Goal: Task Accomplishment & Management: Complete application form

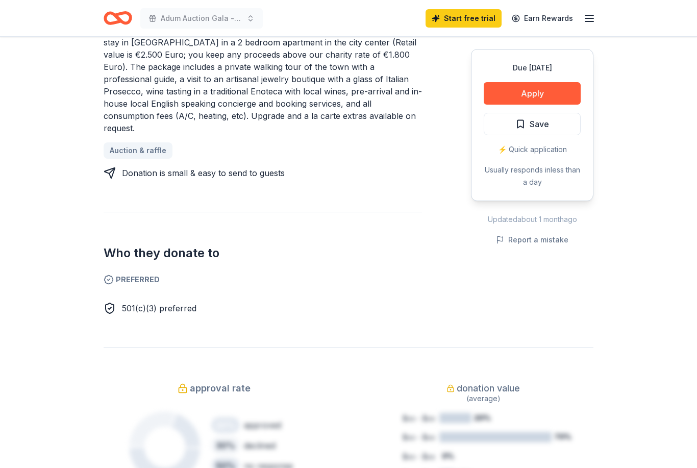
scroll to position [487, 0]
click at [534, 93] on button "Apply" at bounding box center [532, 93] width 97 height 22
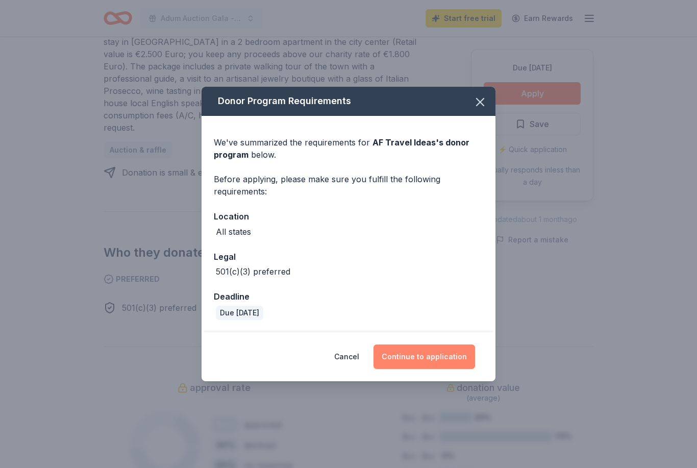
click at [440, 353] on button "Continue to application" at bounding box center [425, 357] width 102 height 25
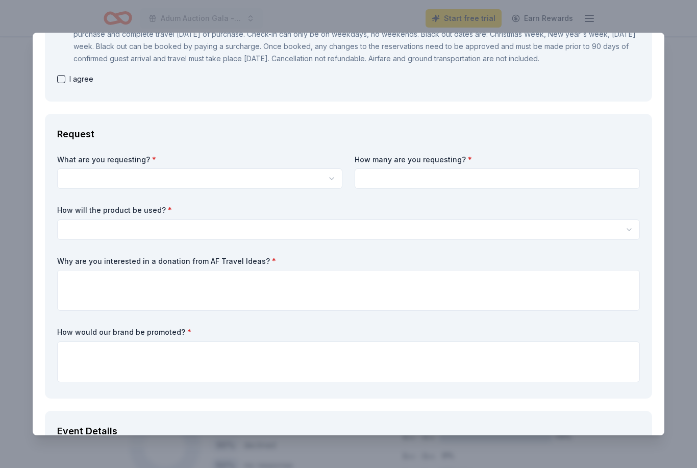
scroll to position [227, 0]
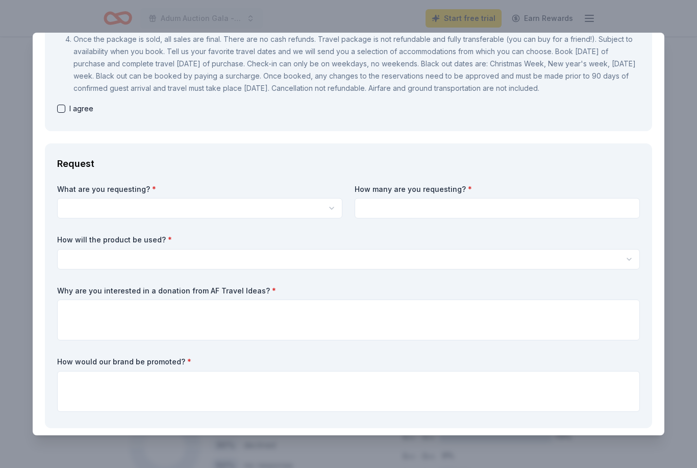
click at [62, 105] on button "button" at bounding box center [61, 109] width 8 height 8
checkbox input "true"
click at [317, 202] on button "button" at bounding box center [199, 208] width 285 height 20
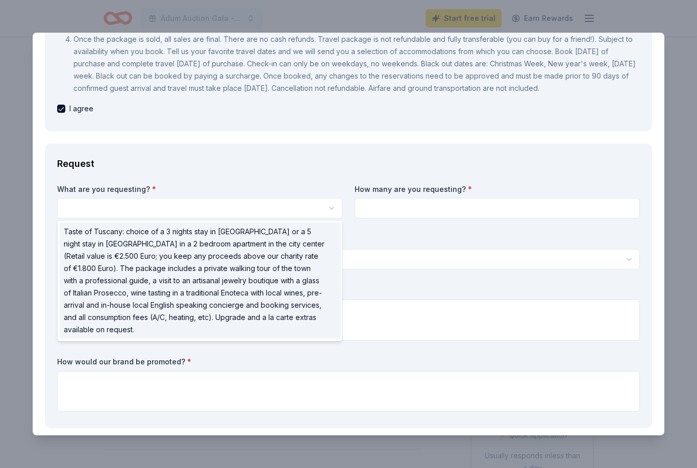
click at [271, 291] on span "Taste of Tuscany: choice of a 3 nights stay in Florence or a 5 night stay in Co…" at bounding box center [194, 281] width 261 height 110
select select "Taste of Tuscany: choice of a 3 nights stay in Florence or a 5 night stay in Co…"
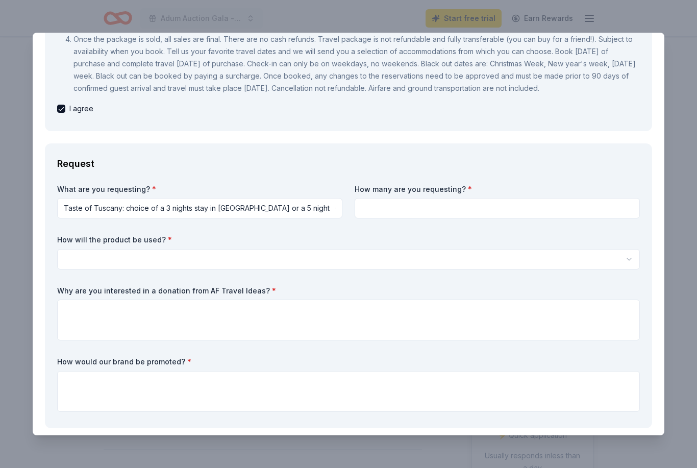
click at [434, 211] on input at bounding box center [497, 208] width 285 height 20
type input "1"
click at [214, 258] on button "button" at bounding box center [348, 259] width 583 height 20
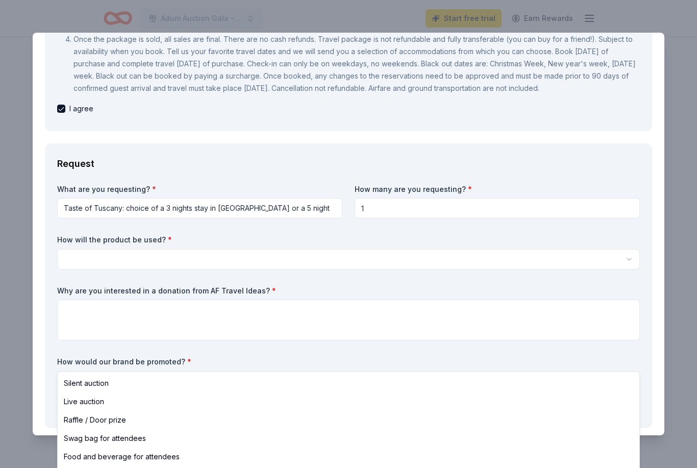
scroll to position [0, 0]
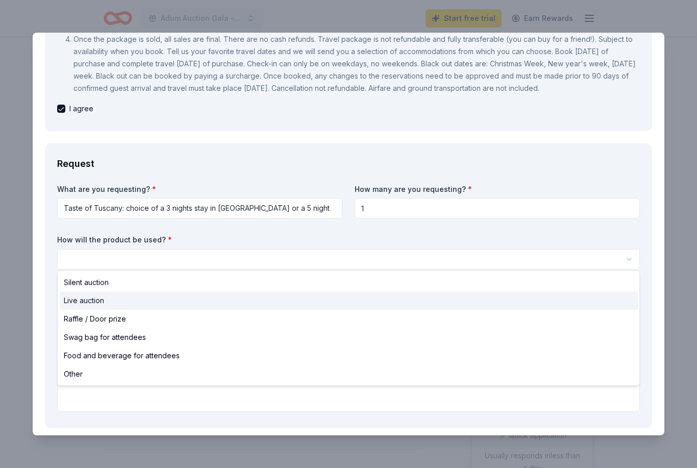
click at [86, 302] on span "Live auction" at bounding box center [84, 301] width 40 height 12
select select "liveAuction"
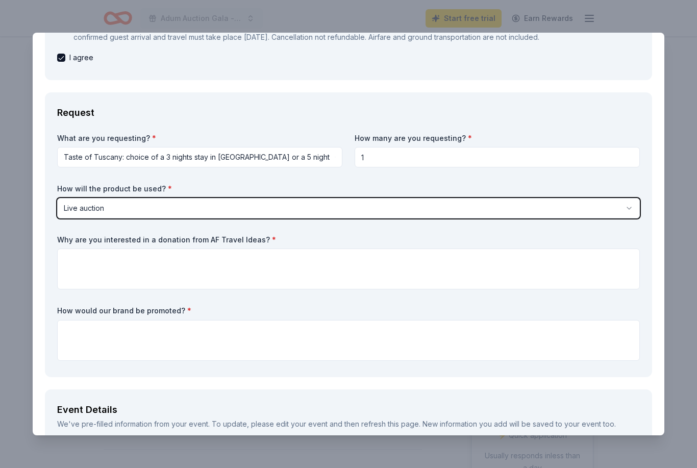
scroll to position [280, 0]
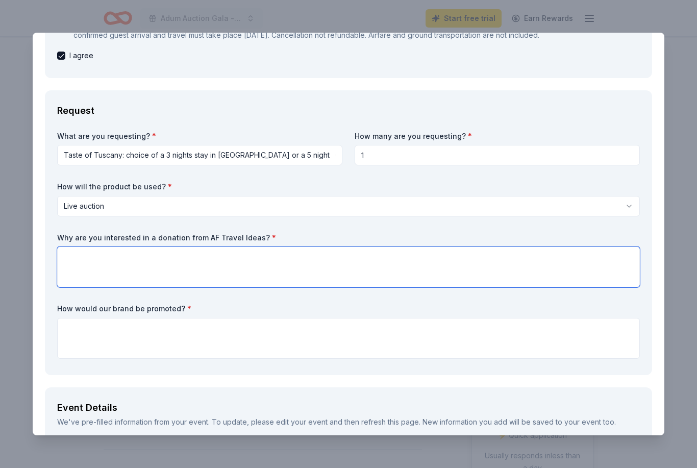
click at [478, 268] on textarea at bounding box center [348, 267] width 583 height 41
paste textarea "We are requesting a donation to support La Dolce Vita, our school’s annual Gala…"
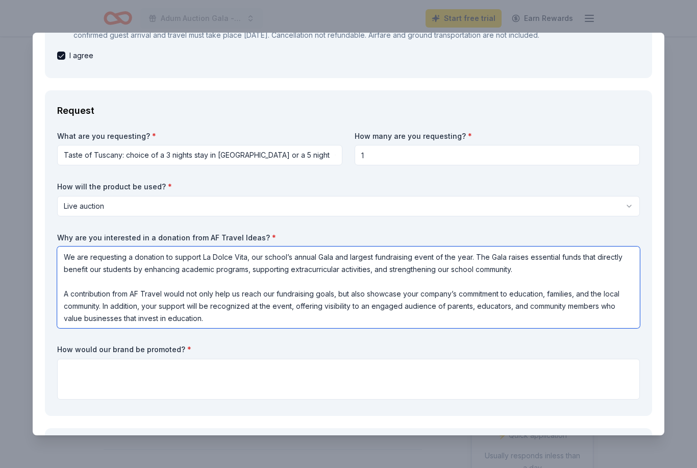
type textarea "We are requesting a donation to support La Dolce Vita, our school’s annual Gala…"
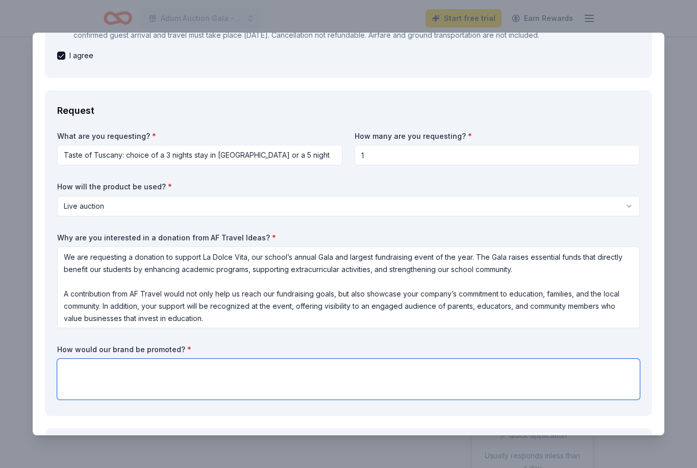
click at [282, 372] on textarea at bounding box center [348, 379] width 583 height 41
type textarea "T"
paste textarea "Your donation will be recognized at the La Dolce Vita Gala through event signag…"
type textarea "Your donation will be recognized at the La Dolce Vita Gala through event signag…"
paste textarea "Your brand will receive prominent recognition throughout the La Dolce Vita Gala…"
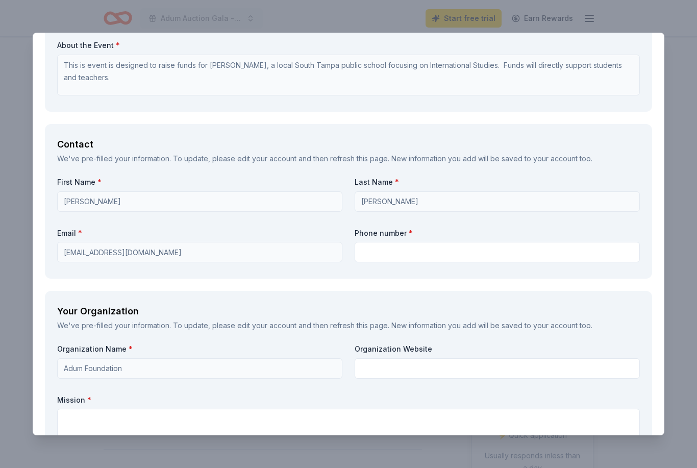
scroll to position [943, 0]
type textarea "Your brand will receive prominent recognition throughout the La Dolce Vita Gala…"
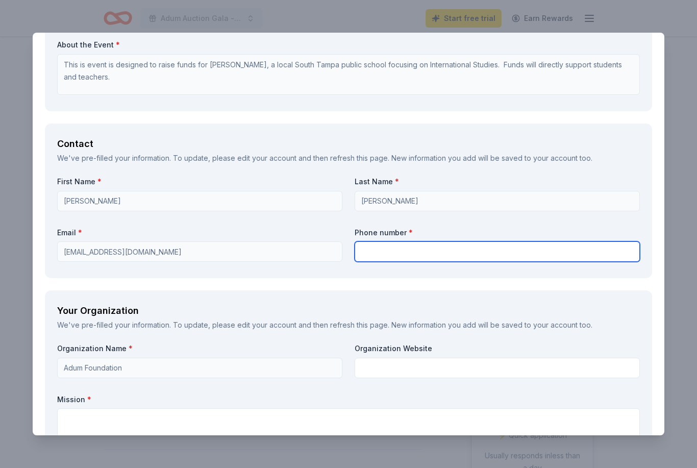
click at [446, 248] on input "text" at bounding box center [497, 251] width 285 height 20
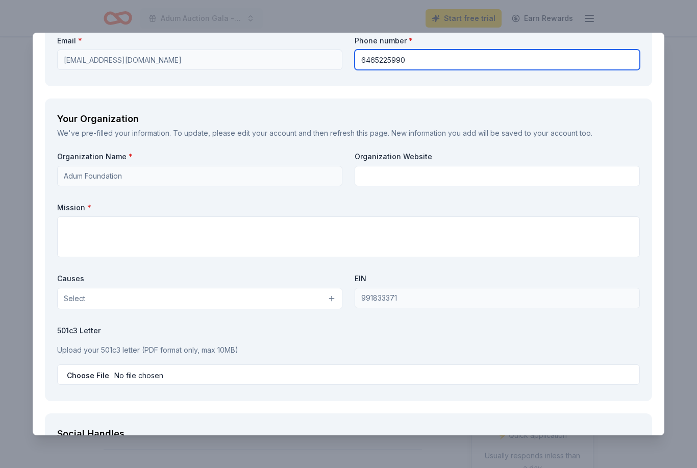
scroll to position [1141, 0]
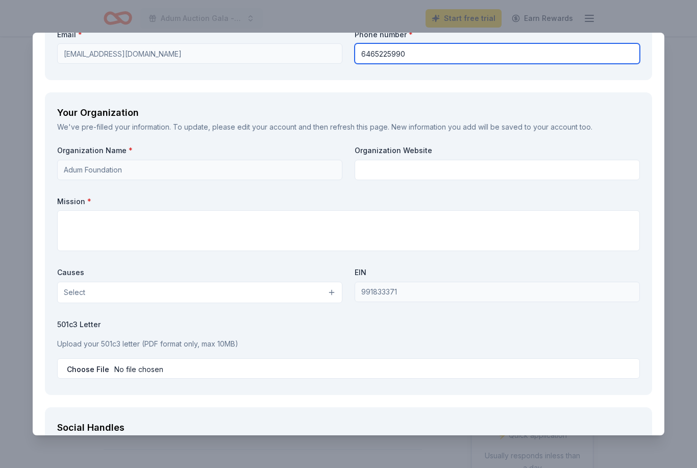
type input "6465225990"
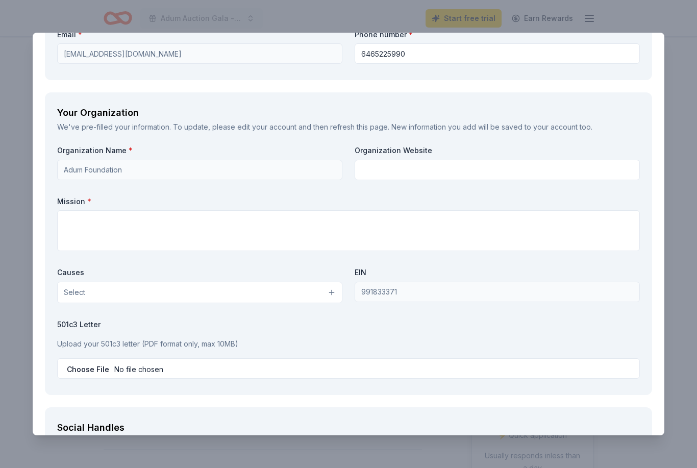
click at [323, 285] on button "Select" at bounding box center [199, 292] width 285 height 21
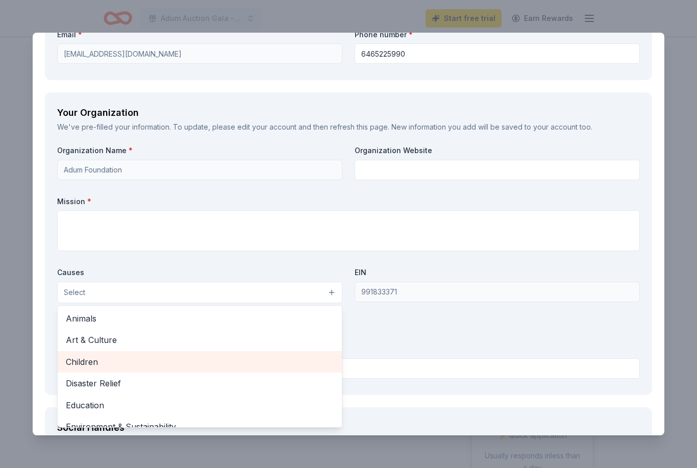
click at [91, 360] on span "Children" at bounding box center [200, 361] width 268 height 13
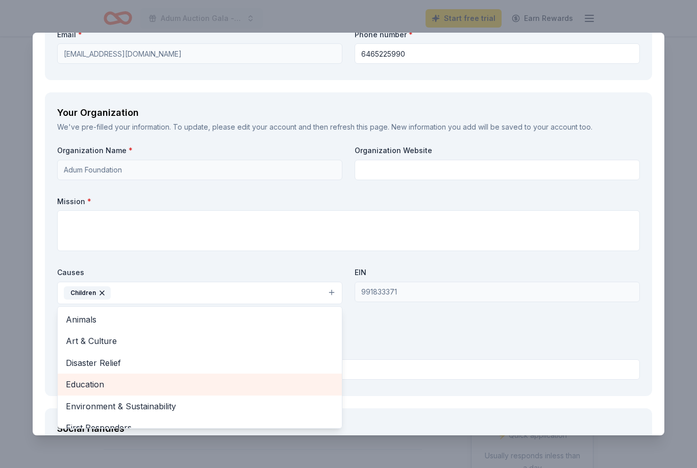
click at [117, 382] on span "Education" at bounding box center [200, 384] width 268 height 13
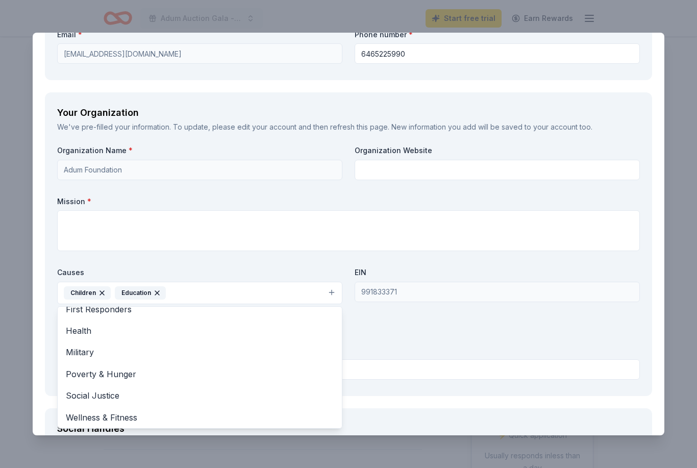
scroll to position [487, 0]
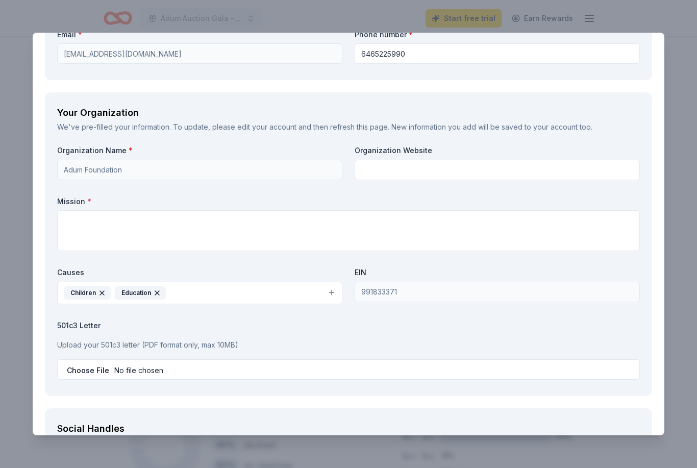
click at [100, 364] on input "file" at bounding box center [348, 369] width 583 height 20
click at [86, 365] on input "file" at bounding box center [348, 369] width 583 height 20
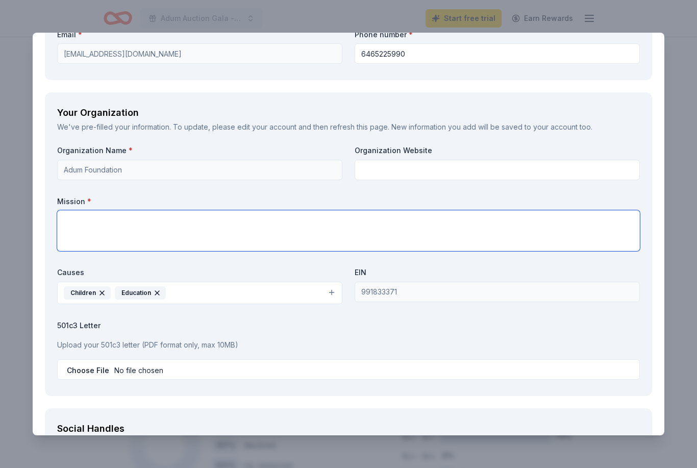
click at [116, 226] on textarea at bounding box center [348, 230] width 583 height 41
paste textarea "The Adum Foundation is a nonprofit organization dedicated to enhancing the educ…"
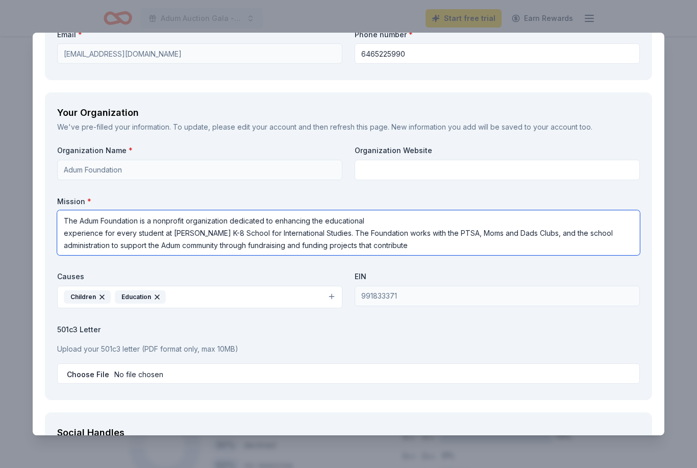
click at [457, 250] on textarea "The Adum Foundation is a nonprofit organization dedicated to enhancing the educ…" at bounding box center [348, 232] width 583 height 45
type textarea "The Adum Foundation is a nonprofit organization dedicated to enhancing the educ…"
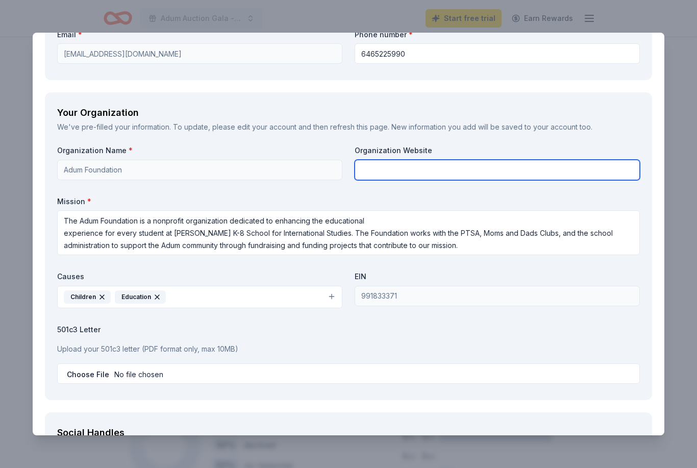
click at [397, 175] on input "text" at bounding box center [497, 170] width 285 height 20
paste input "https://www.myadum.com/foundation"
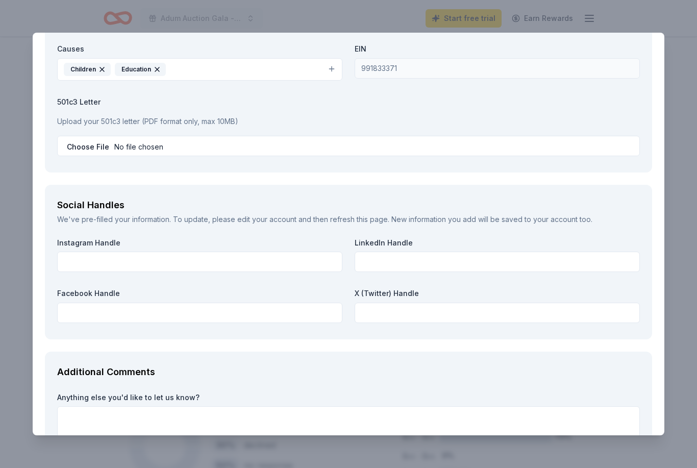
scroll to position [1369, 0]
type input "https://www.myadum.com/foundation"
click at [88, 139] on input "file" at bounding box center [348, 145] width 583 height 20
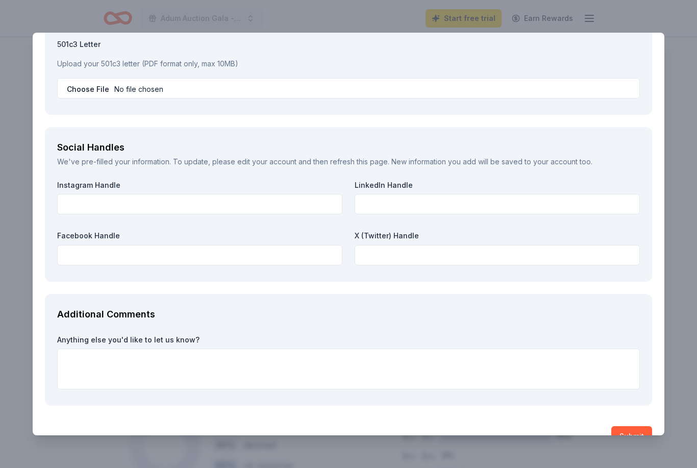
scroll to position [1427, 0]
click at [443, 327] on div "Additional Comments Anything else you'd like to let us know?" at bounding box center [348, 349] width 607 height 112
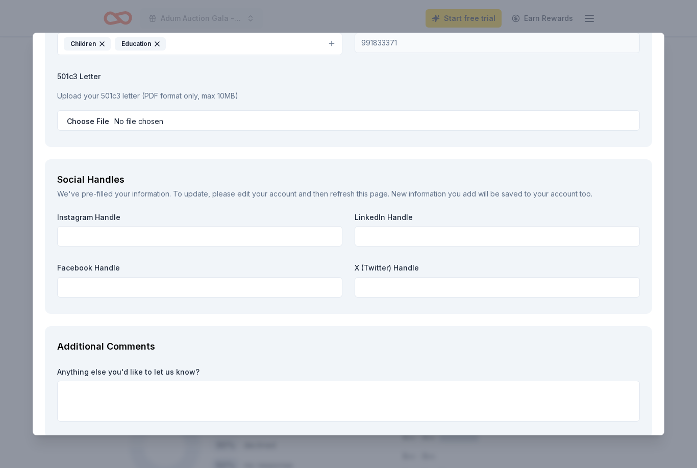
scroll to position [1394, 0]
click at [80, 118] on input "file" at bounding box center [348, 120] width 583 height 20
type input "C:\fakepath\501c3Letter.pdf"
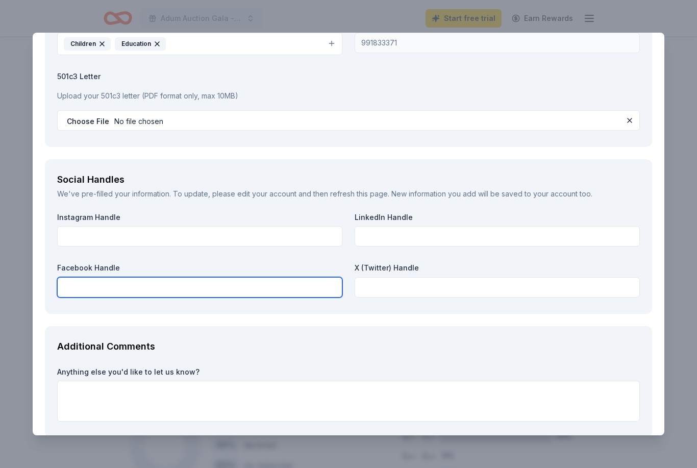
click at [272, 290] on input "text" at bounding box center [199, 287] width 285 height 20
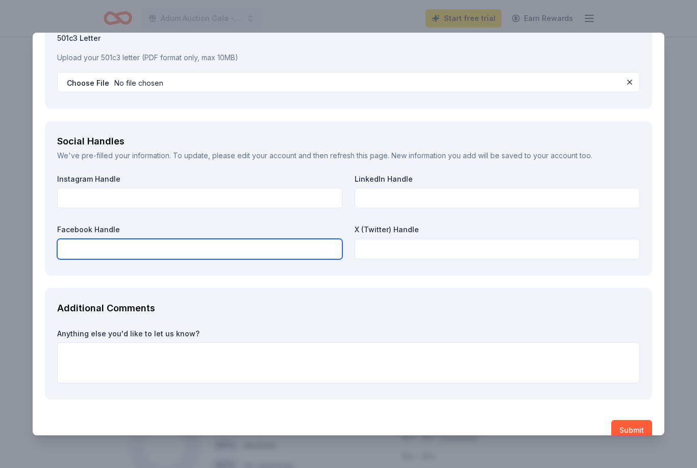
scroll to position [1391, 0]
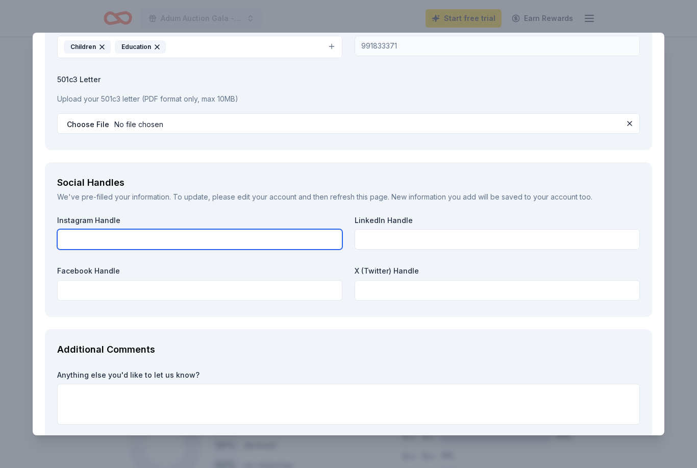
click at [271, 240] on input "text" at bounding box center [199, 239] width 285 height 20
type input "@"
click at [207, 243] on input "text" at bounding box center [199, 239] width 285 height 20
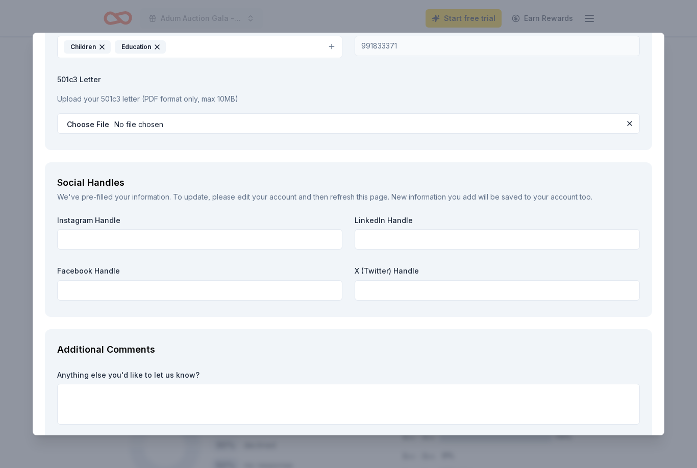
click at [200, 307] on div "Social Handles We've pre-filled your information. To update, please edit your a…" at bounding box center [348, 239] width 607 height 155
click at [453, 193] on div "We've pre-filled your information. To update, please edit your account and then…" at bounding box center [348, 197] width 583 height 12
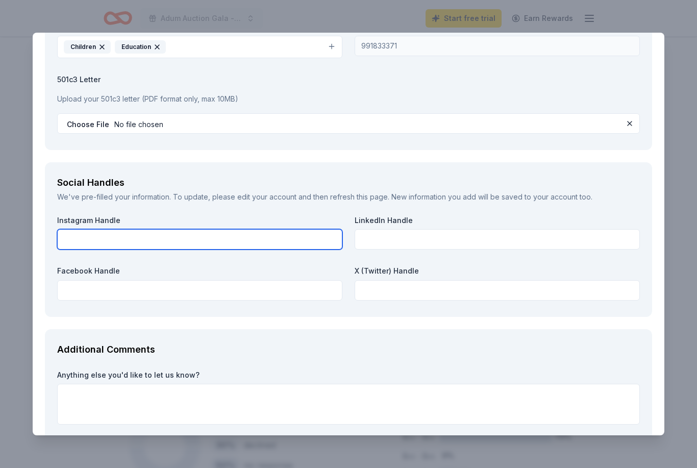
click at [203, 243] on input "text" at bounding box center [199, 239] width 285 height 20
type input "@adumK-8schoolcommunity"
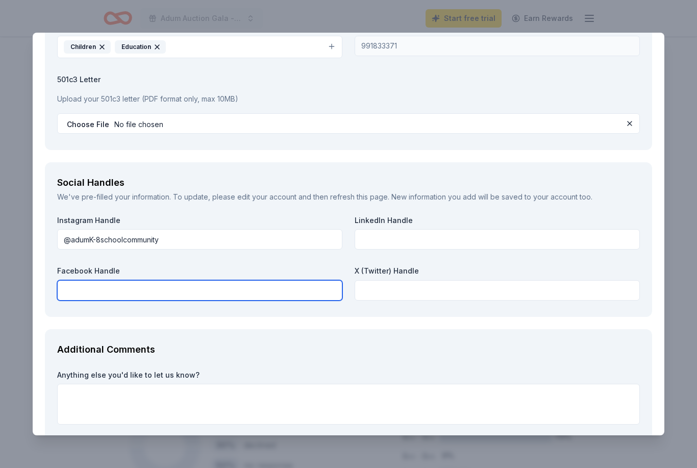
click at [96, 284] on input "text" at bounding box center [199, 290] width 285 height 20
type input "@adumk-8schoolcommunity"
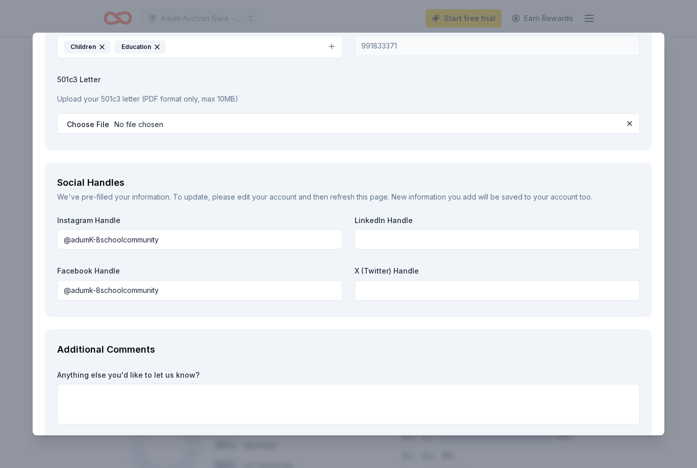
click at [253, 192] on link "edit your account" at bounding box center [266, 196] width 59 height 9
click at [141, 197] on div "We've pre-filled your information. To update, please edit your account and then…" at bounding box center [348, 197] width 583 height 12
click at [191, 191] on div "We've pre-filled your information. To update, please edit your account and then…" at bounding box center [348, 197] width 583 height 12
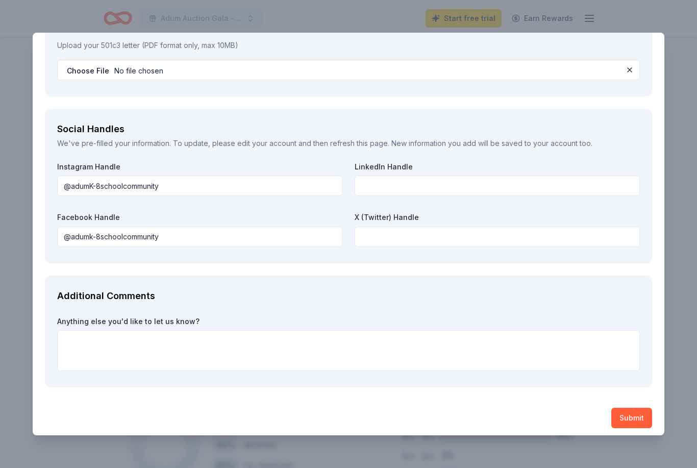
scroll to position [1444, 0]
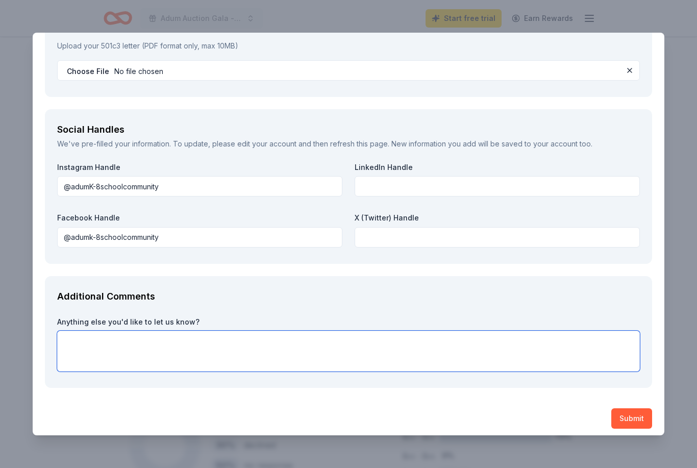
click at [87, 340] on textarea at bounding box center [348, 351] width 583 height 41
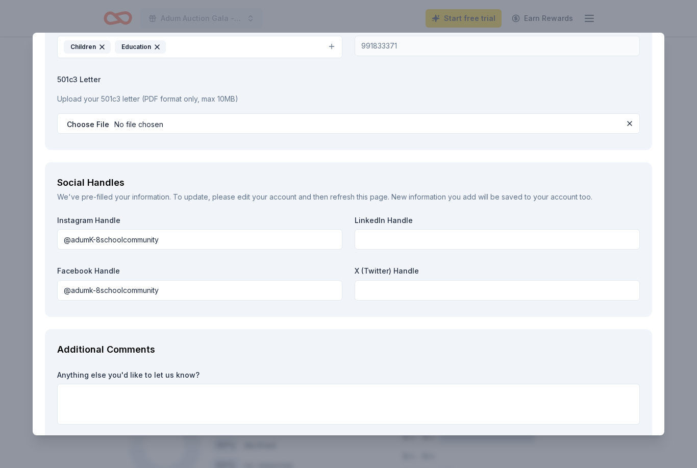
click at [207, 341] on div "Additional Comments" at bounding box center [348, 349] width 583 height 16
click at [123, 341] on div "Additional Comments" at bounding box center [348, 349] width 583 height 16
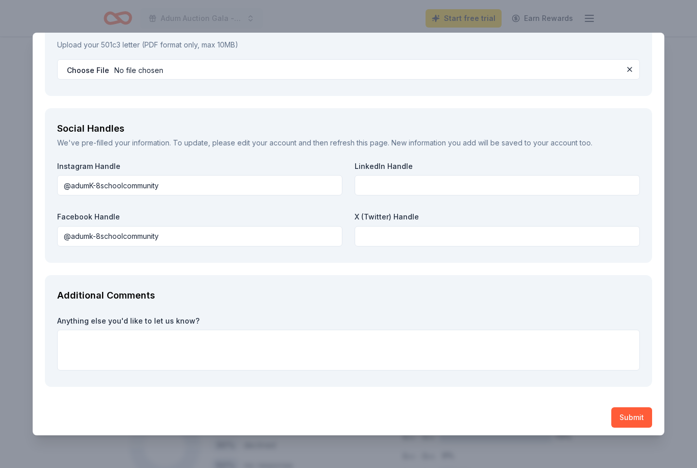
scroll to position [1444, 0]
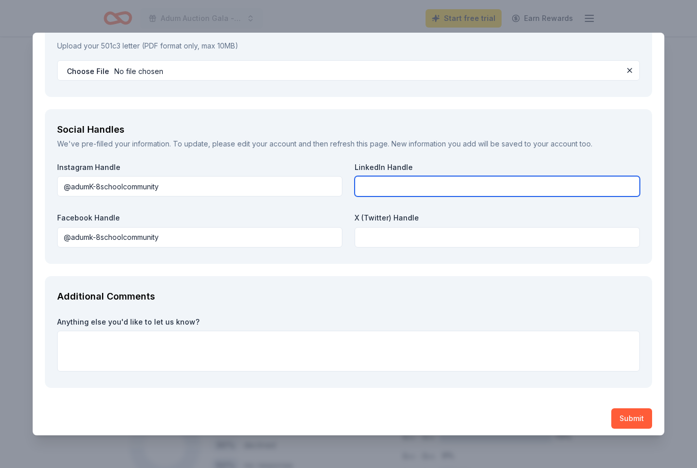
click at [477, 179] on input "text" at bounding box center [497, 186] width 285 height 20
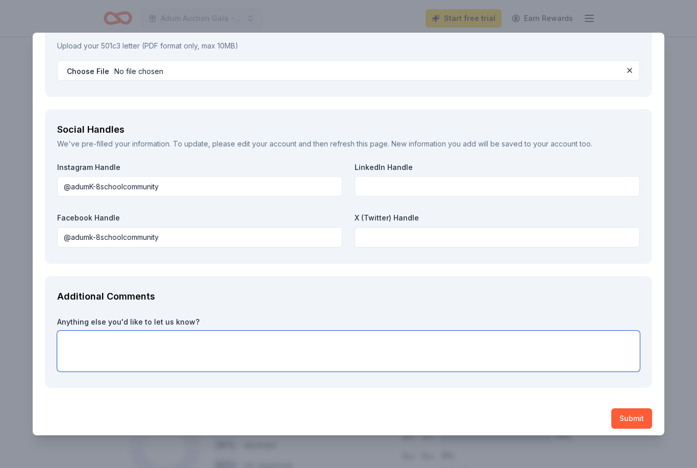
click at [238, 346] on textarea at bounding box center [348, 351] width 583 height 41
paste textarea "The La Dolce Vita Gala is our biggest event of the year, bringing together fami…"
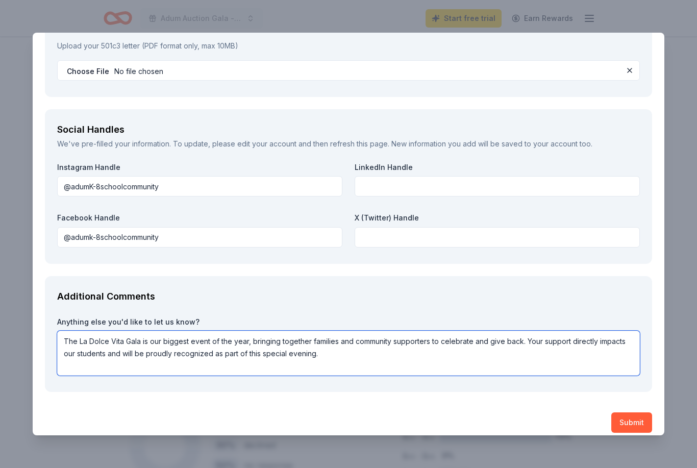
click at [335, 349] on textarea "The La Dolce Vita Gala is our biggest event of the year, bringing together fami…" at bounding box center [348, 353] width 583 height 45
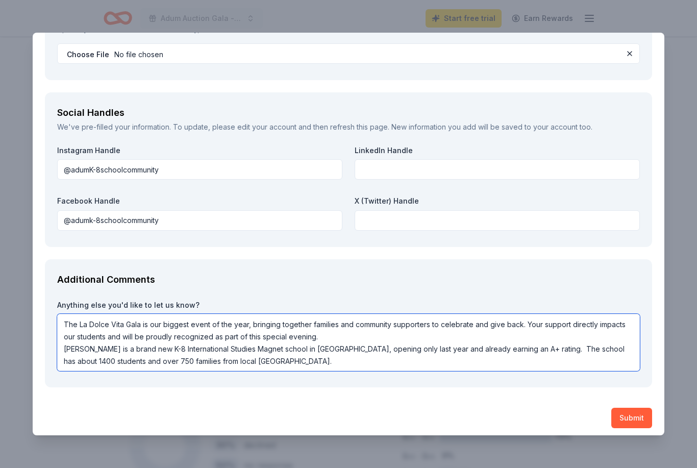
scroll to position [1460, 0]
type textarea "The La Dolce Vita Gala is our biggest event of the year, bringing together fami…"
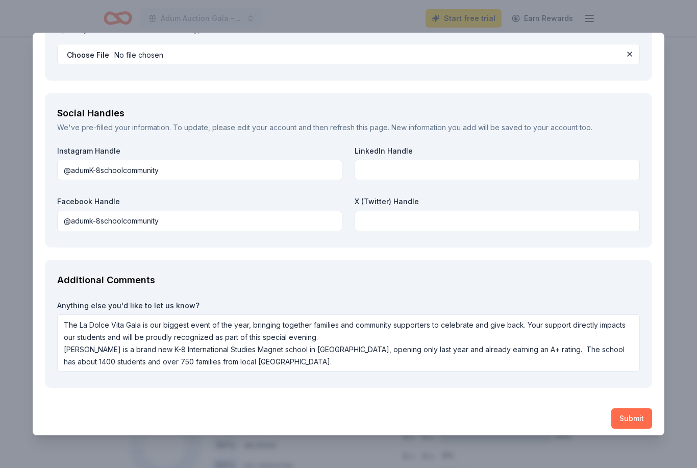
click at [635, 411] on button "Submit" at bounding box center [631, 418] width 41 height 20
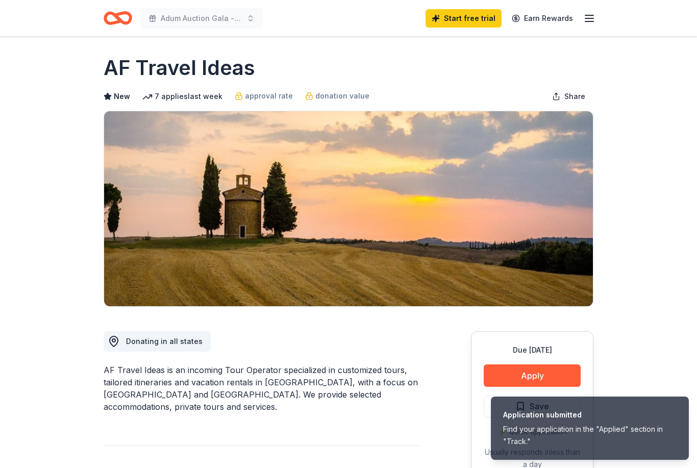
scroll to position [0, 0]
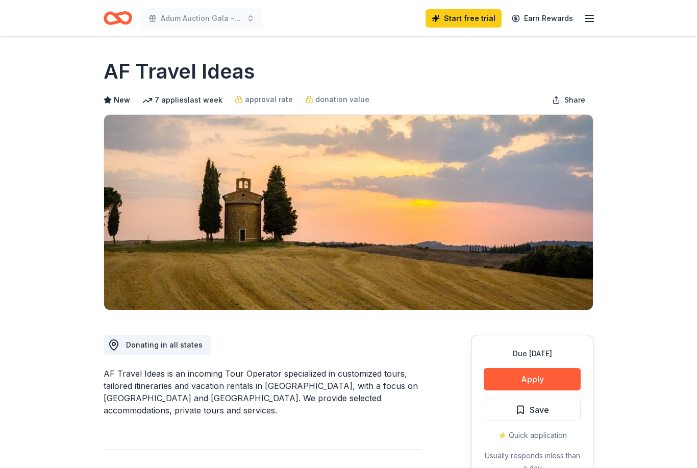
click at [194, 30] on div "Adum Auction Gala - La Dolce Vita" at bounding box center [183, 18] width 159 height 24
click at [595, 14] on icon "button" at bounding box center [589, 18] width 12 height 12
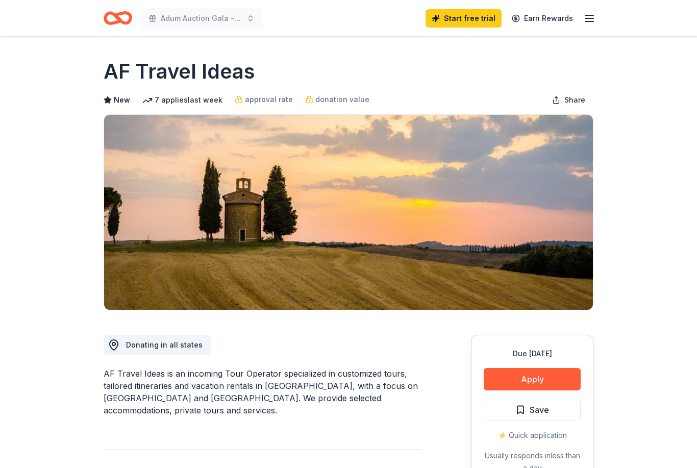
click at [202, 78] on h1 "AF Travel Ideas" at bounding box center [180, 71] width 152 height 29
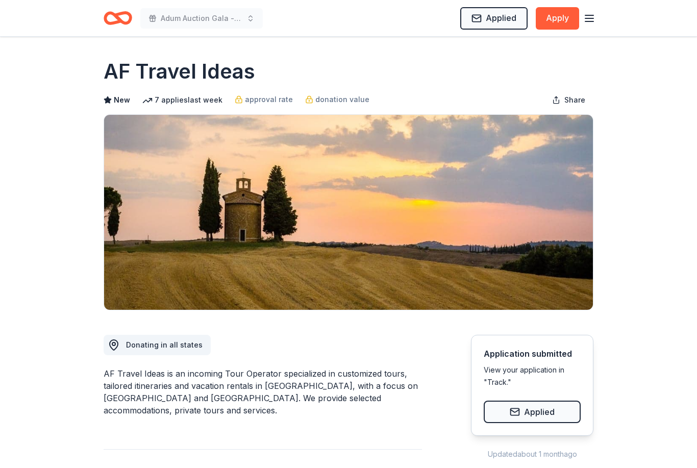
click at [594, 18] on icon "button" at bounding box center [589, 18] width 12 height 12
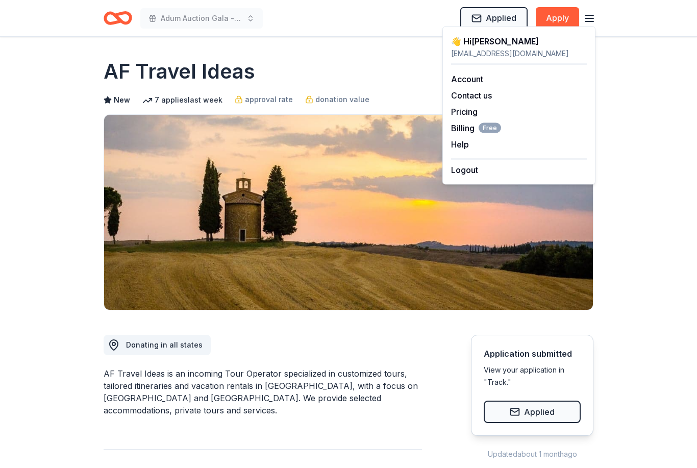
click at [494, 46] on div "👋 Hi Lindsay" at bounding box center [519, 41] width 136 height 12
click at [107, 185] on img at bounding box center [348, 212] width 489 height 195
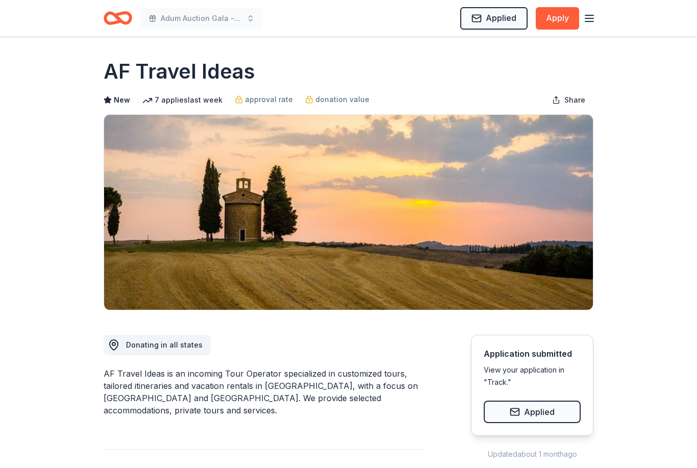
click at [608, 32] on div "Adum Auction Gala - La Dolce Vita Applied Apply" at bounding box center [348, 18] width 523 height 36
click at [588, 13] on icon "button" at bounding box center [589, 18] width 12 height 12
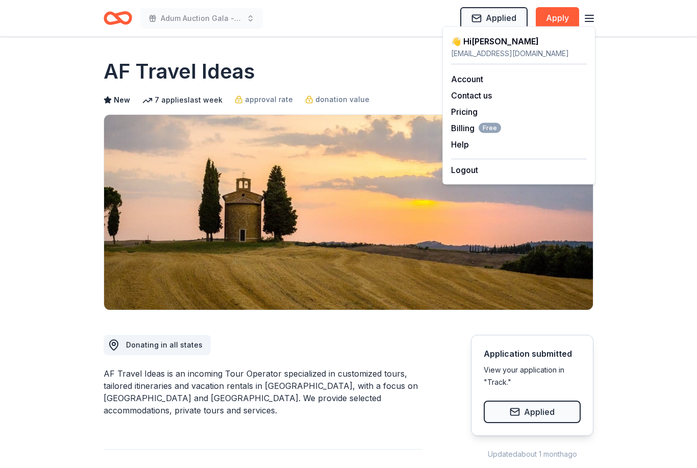
click at [478, 43] on div "👋 Hi Lindsay" at bounding box center [519, 41] width 136 height 12
click at [462, 83] on link "Account" at bounding box center [467, 79] width 32 height 10
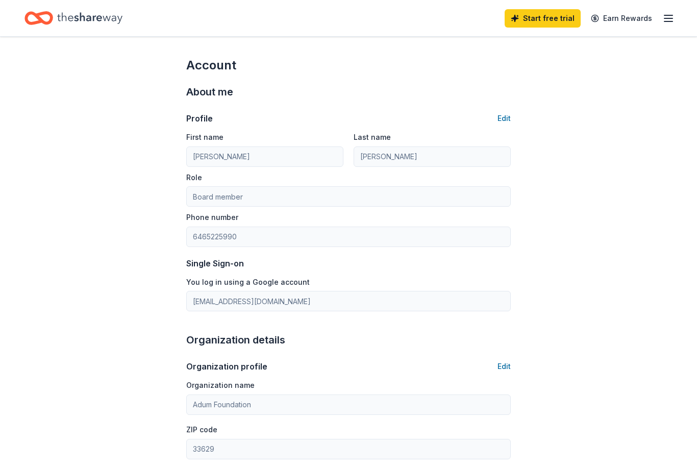
click at [664, 17] on icon "button" at bounding box center [669, 18] width 12 height 12
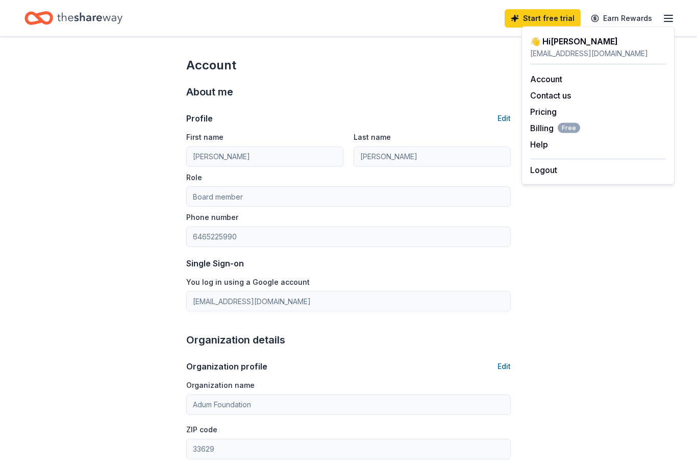
click at [570, 41] on div "👋 Hi Lindsay" at bounding box center [598, 41] width 136 height 12
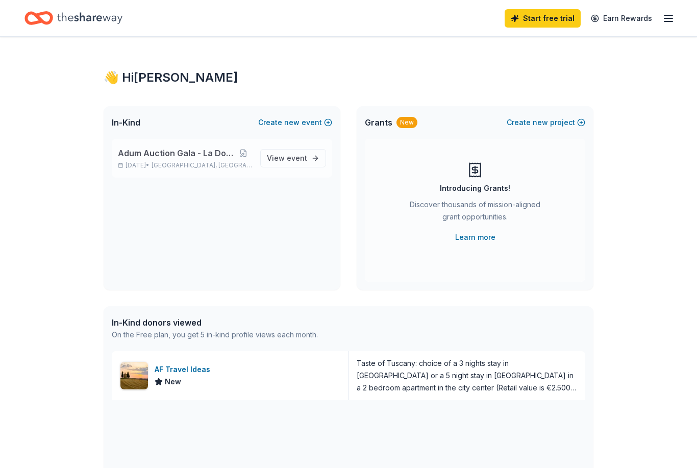
click at [181, 155] on span "Adum Auction Gala - La Dolce Vita" at bounding box center [176, 153] width 117 height 12
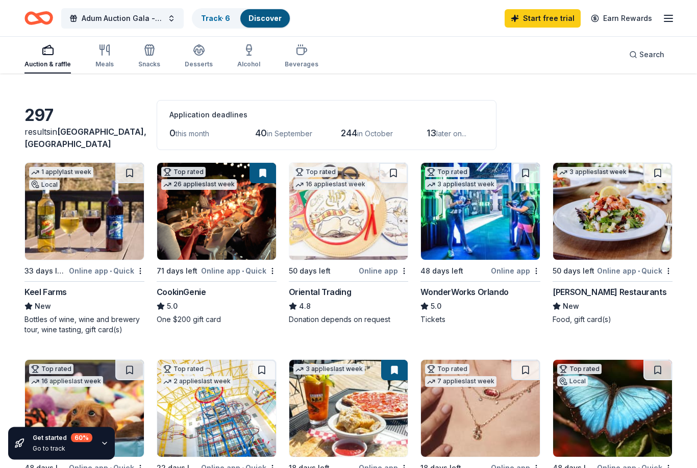
scroll to position [26, 0]
click at [63, 243] on img at bounding box center [84, 211] width 119 height 97
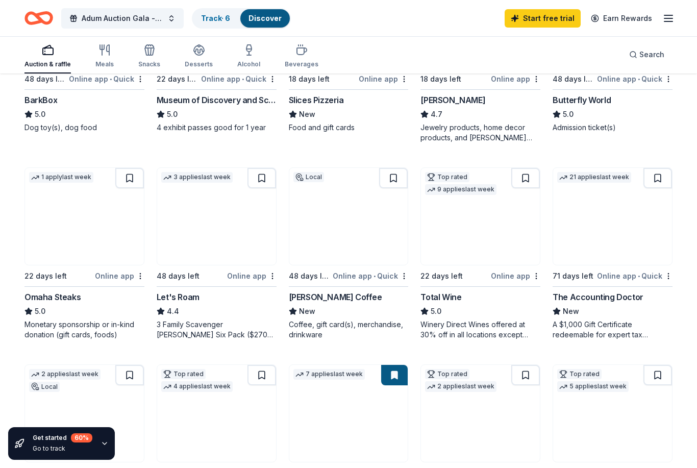
scroll to position [390, 0]
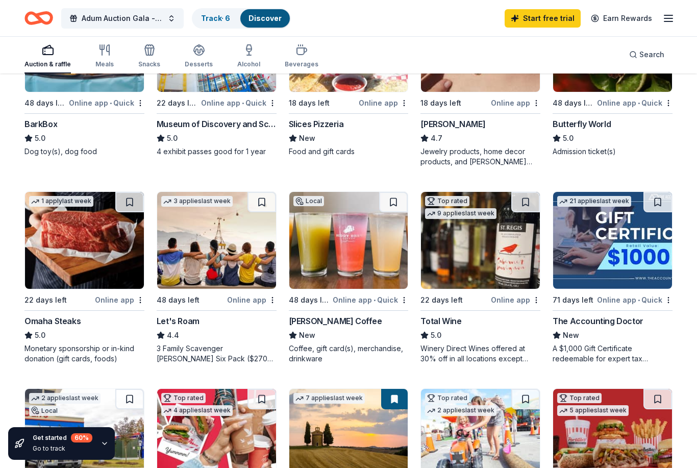
click at [211, 258] on img at bounding box center [216, 240] width 119 height 97
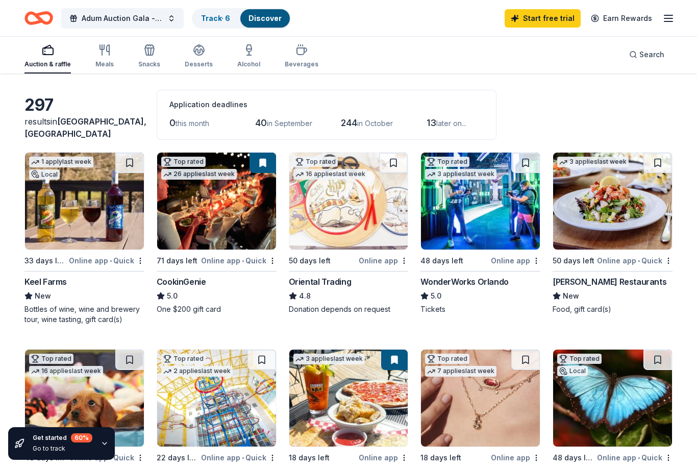
scroll to position [35, 0]
click at [219, 212] on img at bounding box center [216, 201] width 119 height 97
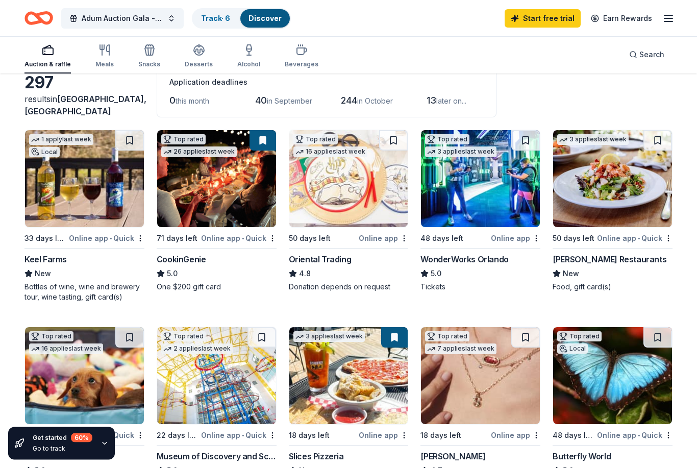
scroll to position [58, 0]
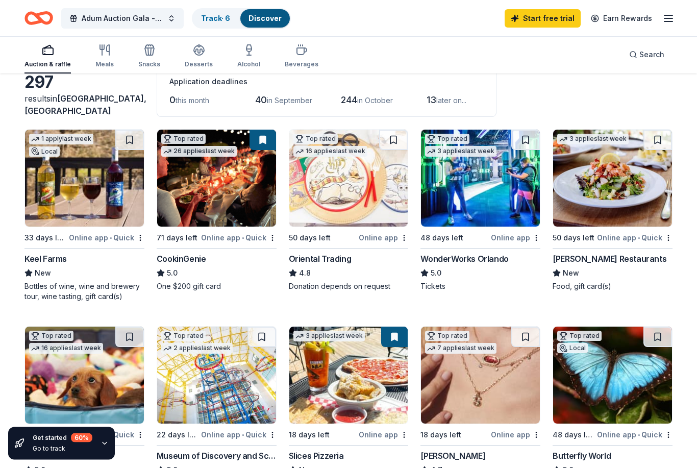
click at [623, 207] on img at bounding box center [612, 178] width 119 height 97
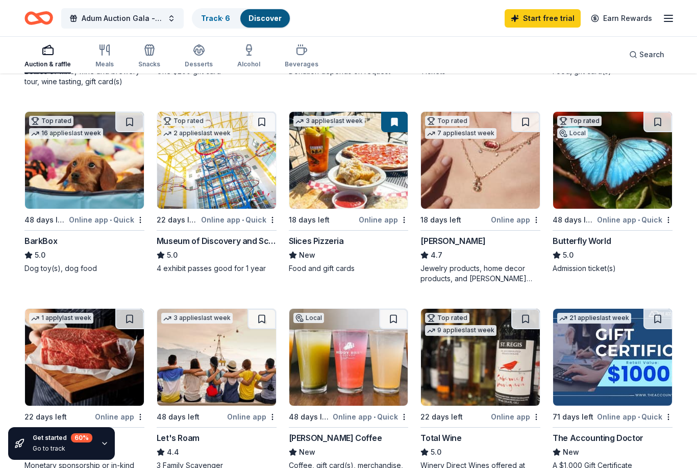
scroll to position [268, 0]
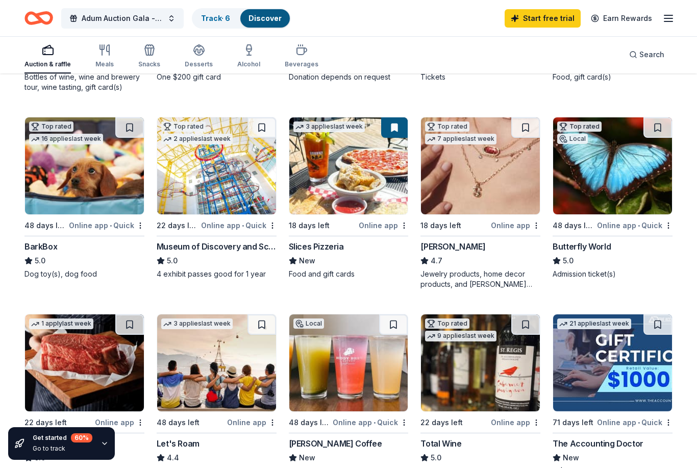
click at [474, 187] on img at bounding box center [480, 165] width 119 height 97
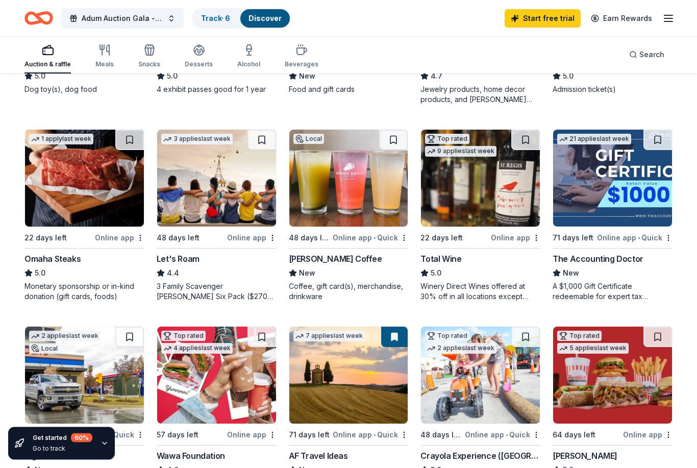
scroll to position [453, 0]
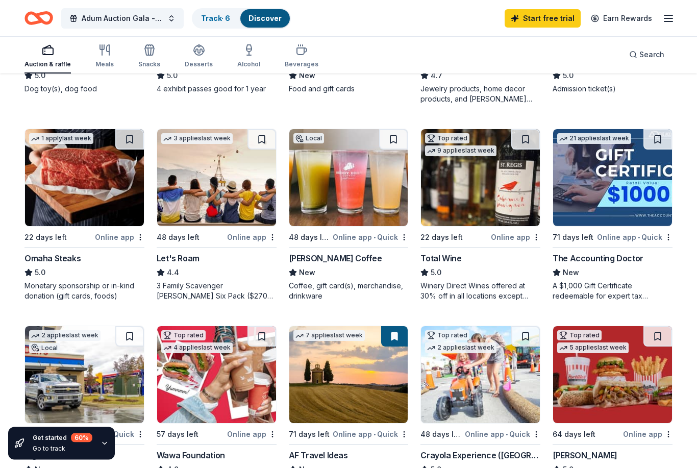
click at [333, 188] on img at bounding box center [348, 178] width 119 height 97
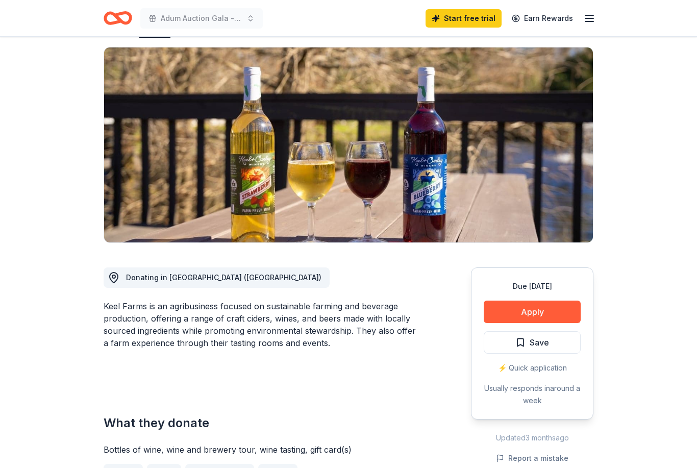
scroll to position [68, 0]
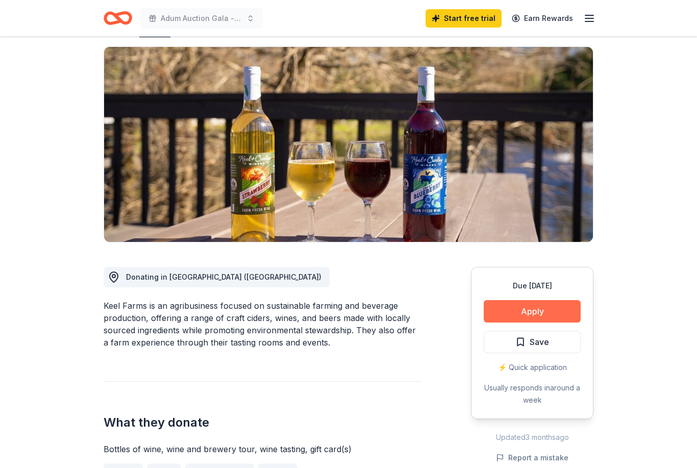
click at [548, 311] on button "Apply" at bounding box center [532, 311] width 97 height 22
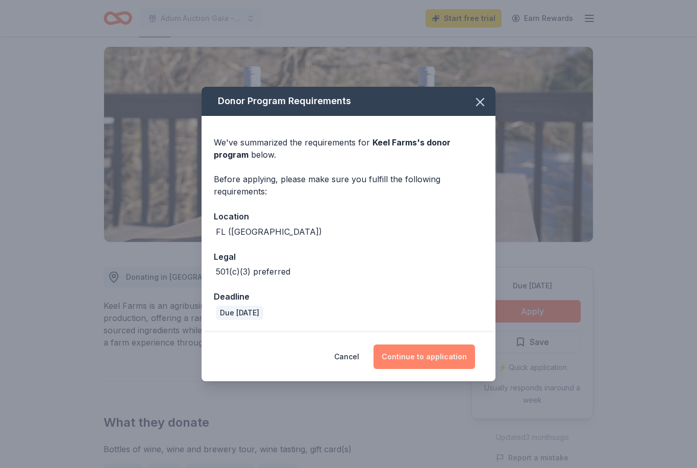
click at [425, 368] on button "Continue to application" at bounding box center [425, 357] width 102 height 25
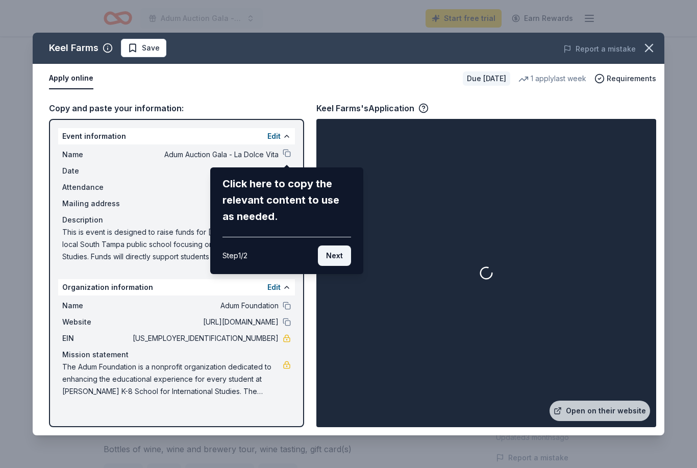
click at [336, 257] on button "Next" at bounding box center [334, 256] width 33 height 20
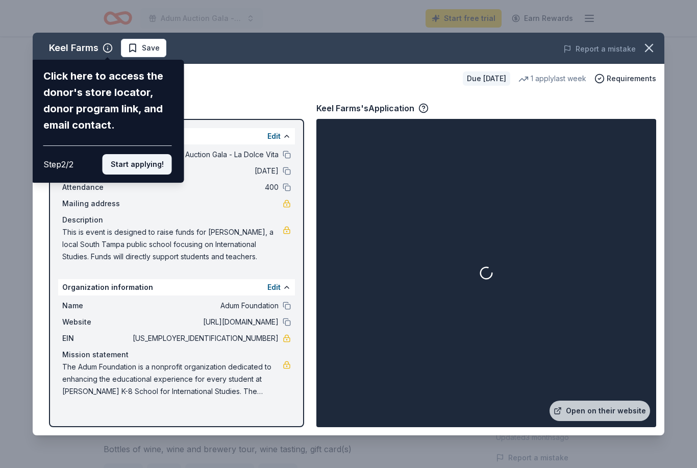
click at [137, 154] on button "Start applying!" at bounding box center [137, 164] width 69 height 20
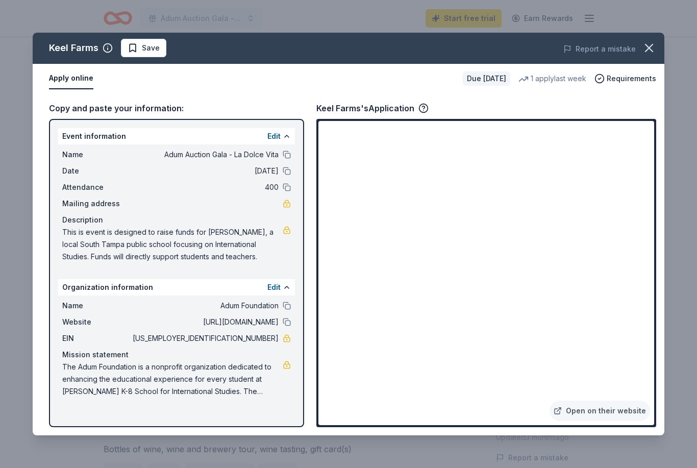
click at [288, 205] on link at bounding box center [287, 204] width 8 height 8
click at [630, 412] on link "Open on their website" at bounding box center [600, 411] width 101 height 20
click at [650, 55] on button "button" at bounding box center [649, 48] width 22 height 22
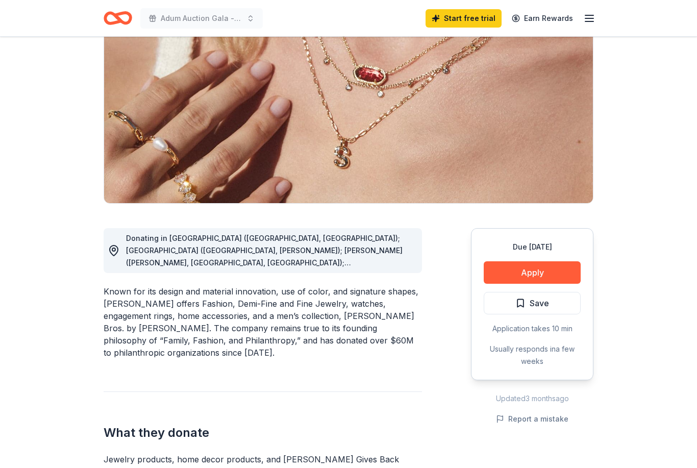
scroll to position [109, 0]
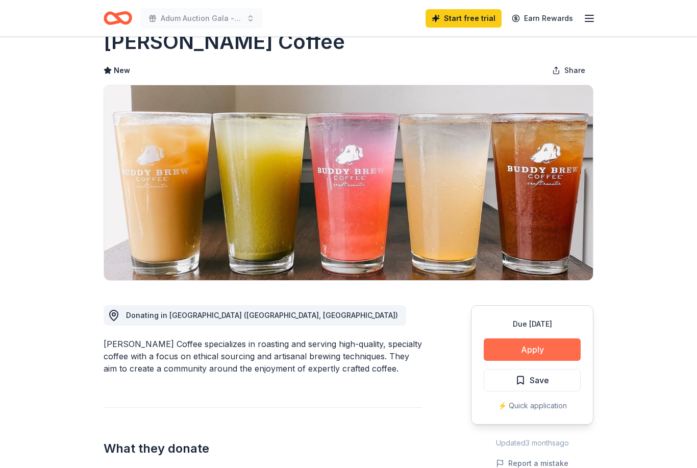
click at [564, 350] on button "Apply" at bounding box center [532, 350] width 97 height 22
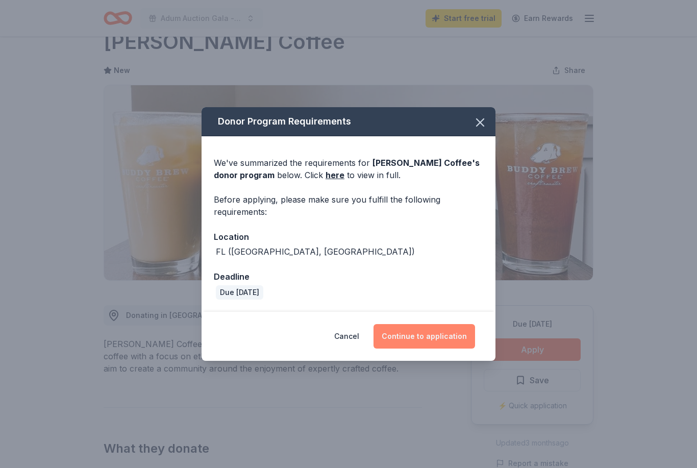
click at [436, 349] on button "Continue to application" at bounding box center [425, 336] width 102 height 25
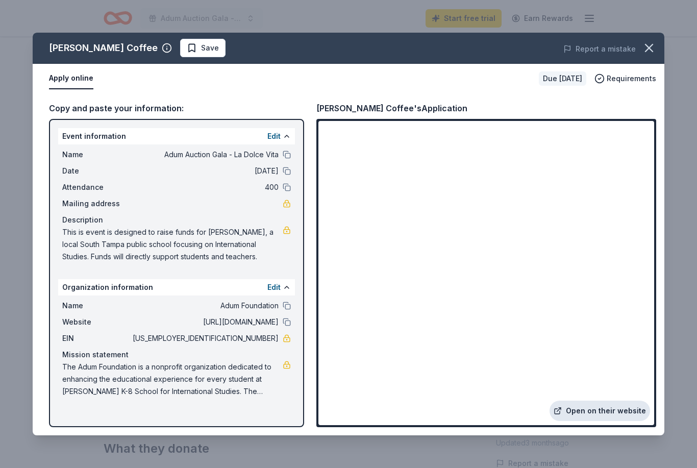
click at [604, 421] on link "Open on their website" at bounding box center [600, 411] width 101 height 20
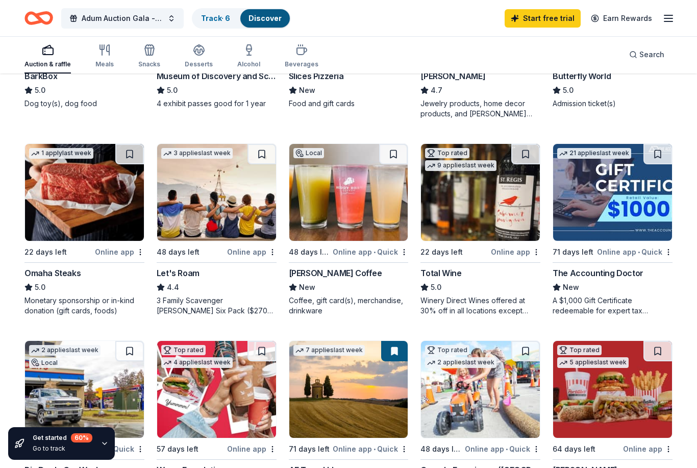
scroll to position [438, 0]
